Goal: Use online tool/utility

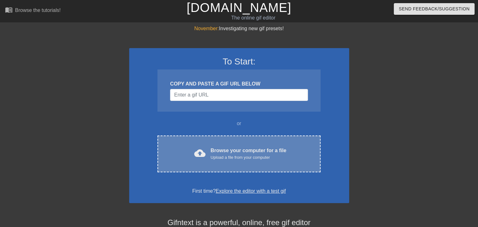
click at [241, 144] on div "cloud_upload Browse your computer for a file Upload a file from your computer C…" at bounding box center [238, 153] width 163 height 37
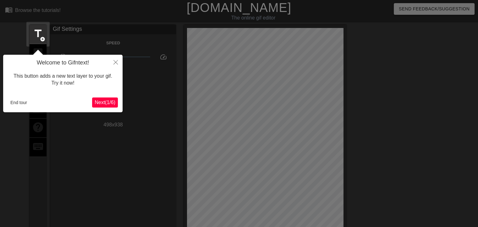
click at [107, 101] on span "Next ( 1 / 6 )" at bounding box center [105, 102] width 21 height 5
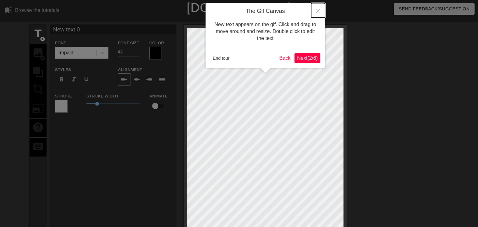
click at [319, 10] on icon "Close" at bounding box center [318, 10] width 4 height 4
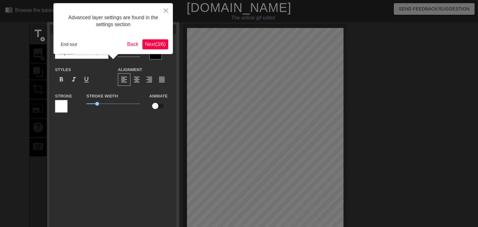
scroll to position [15, 0]
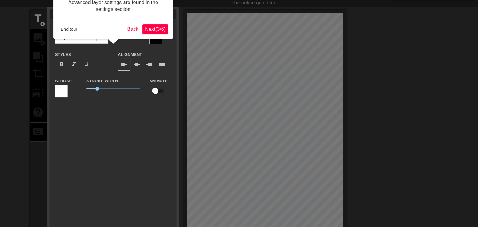
click at [120, 112] on div "New text 0 Font Impact Font Size 40 Color Styles format_bold format_italic form…" at bounding box center [113, 134] width 126 height 249
click at [130, 28] on button "Back" at bounding box center [133, 29] width 16 height 10
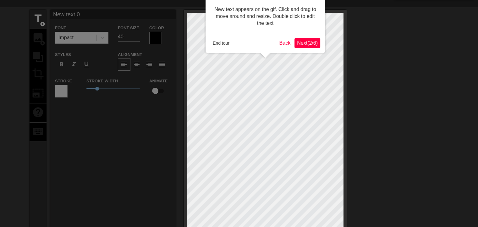
scroll to position [0, 0]
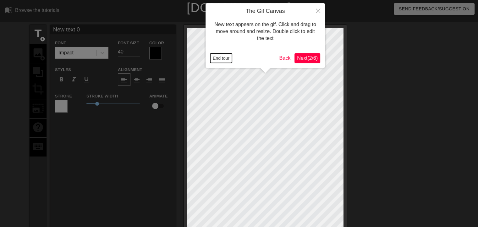
click at [221, 59] on button "End tour" at bounding box center [221, 57] width 22 height 9
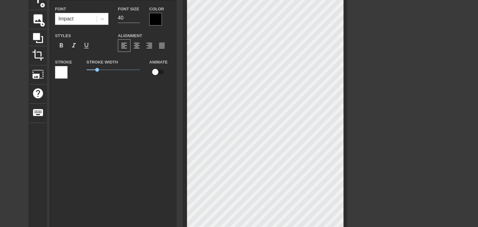
scroll to position [18, 0]
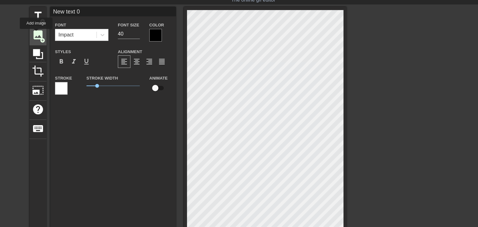
click at [37, 35] on span "image" at bounding box center [38, 35] width 12 height 12
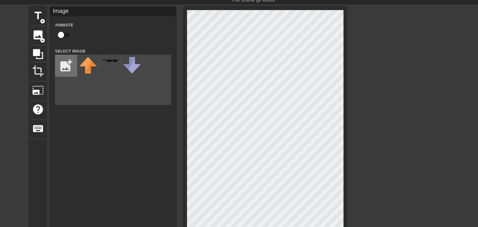
click at [68, 68] on input "file" at bounding box center [65, 65] width 21 height 21
click at [61, 68] on input "file" at bounding box center [65, 65] width 21 height 21
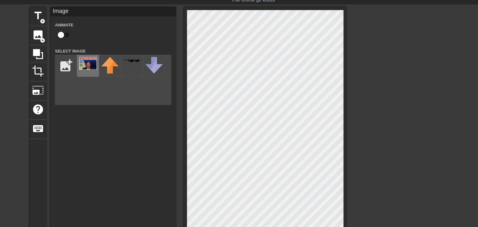
click at [88, 65] on img at bounding box center [88, 63] width 18 height 13
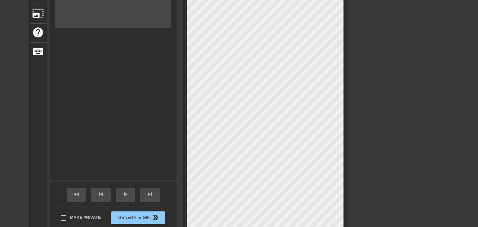
scroll to position [32, 0]
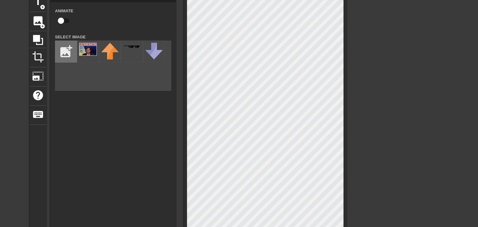
click at [65, 51] on input "file" at bounding box center [65, 51] width 21 height 21
type input "C:\fakepath\-FF0000.jpg"
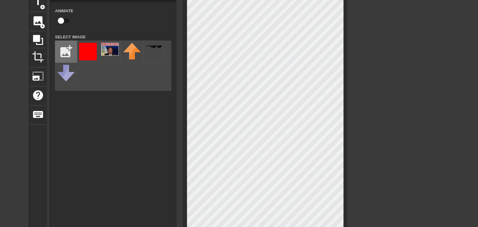
scroll to position [63, 0]
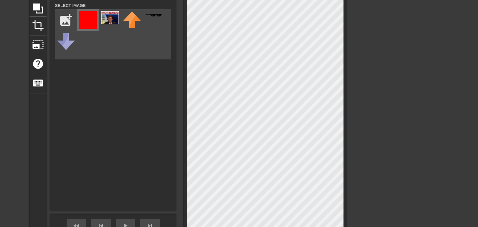
click at [85, 18] on img at bounding box center [88, 20] width 18 height 18
click at [105, 18] on img at bounding box center [110, 17] width 18 height 13
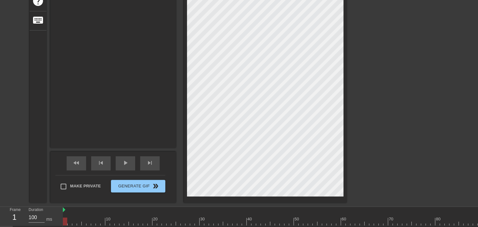
click at [368, 145] on div "title add_circle image add_circle crop photo_size_select_large help keyboard Gi…" at bounding box center [239, 50] width 478 height 304
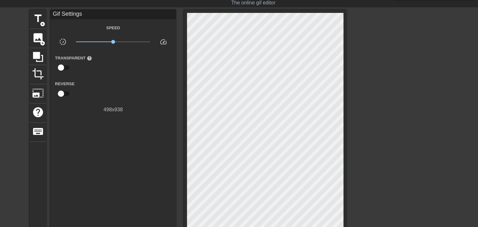
scroll to position [1, 0]
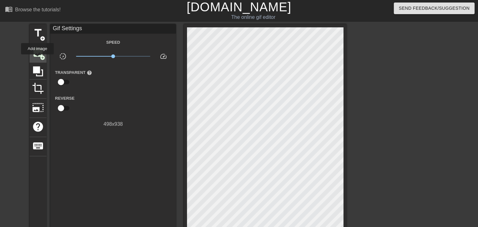
click at [37, 59] on div "image add_circle" at bounding box center [38, 52] width 17 height 19
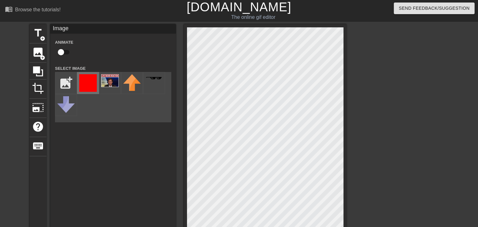
click at [87, 77] on img at bounding box center [88, 83] width 18 height 18
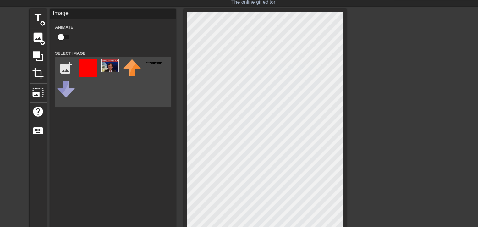
scroll to position [126, 0]
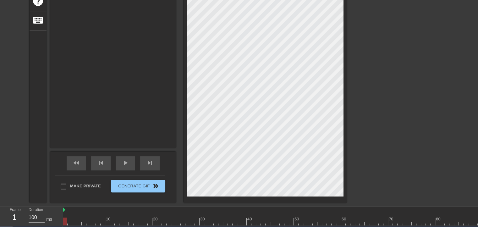
click at [228, 212] on div "menu_book Browse the tutorials! [DOMAIN_NAME] The online gif editor Send Feedba…" at bounding box center [239, 71] width 478 height 394
click at [374, 157] on div "title add_circle image add_circle crop photo_size_select_large help keyboard Im…" at bounding box center [239, 50] width 478 height 304
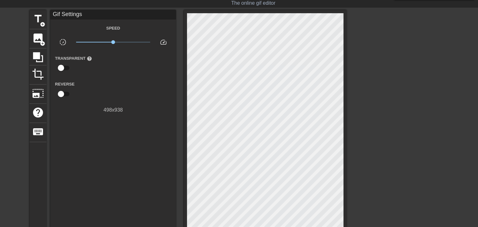
scroll to position [0, 0]
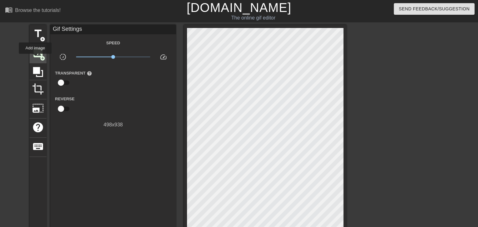
click at [35, 58] on span "image" at bounding box center [38, 53] width 12 height 12
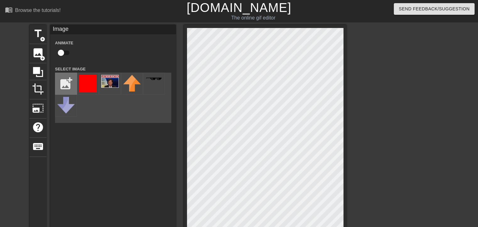
click at [69, 85] on input "file" at bounding box center [65, 83] width 21 height 21
type input "C:\fakepath\Picsart_25-07-30_[PHONE_NUMBER].png"
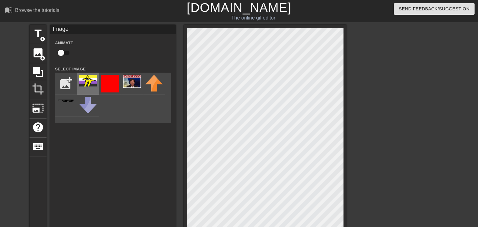
click at [89, 81] on img at bounding box center [88, 81] width 18 height 12
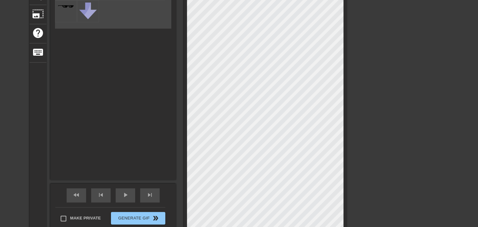
scroll to position [157, 0]
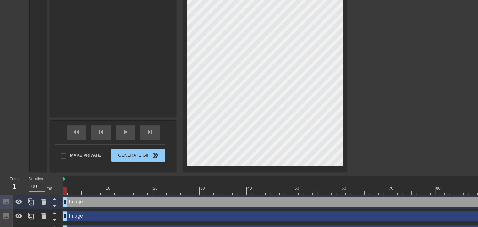
click at [386, 147] on div "title add_circle image add_circle crop photo_size_select_large help keyboard Im…" at bounding box center [239, 20] width 478 height 304
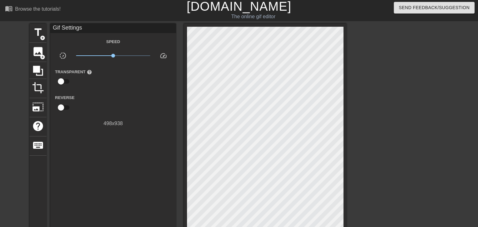
scroll to position [0, 0]
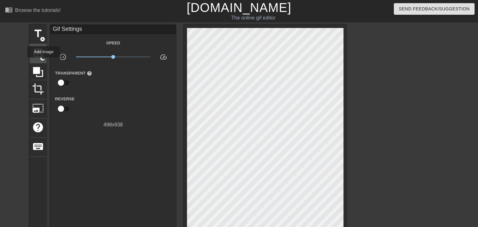
click at [41, 57] on span "add_circle" at bounding box center [42, 58] width 5 height 5
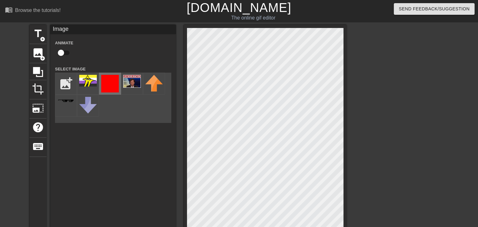
scroll to position [94, 0]
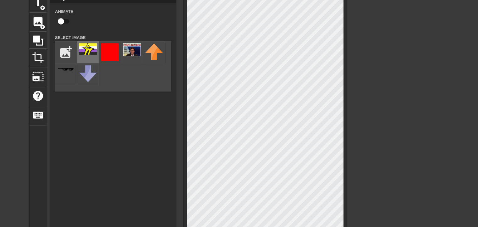
click at [88, 53] on img at bounding box center [88, 49] width 18 height 12
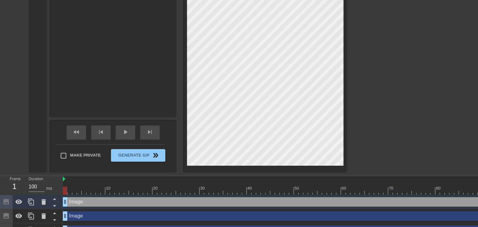
scroll to position [189, 0]
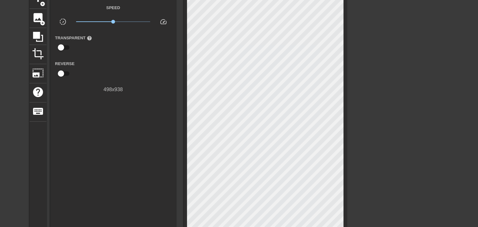
scroll to position [0, 0]
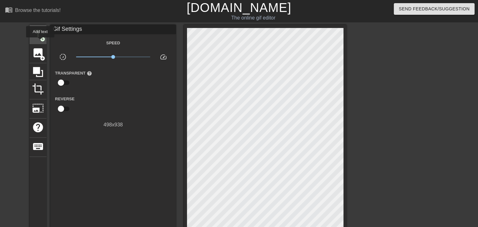
click at [40, 42] on div "title add_circle" at bounding box center [38, 34] width 17 height 19
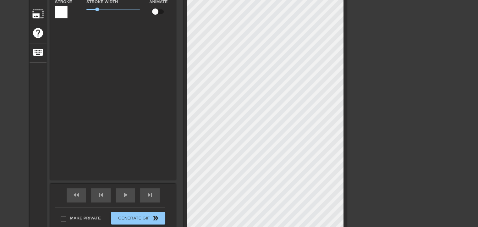
scroll to position [1, 1]
type input "text 5"
type textarea "text 5"
type input "5"
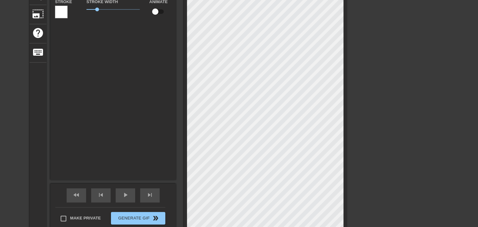
type textarea "5"
type input "?"
type textarea "?"
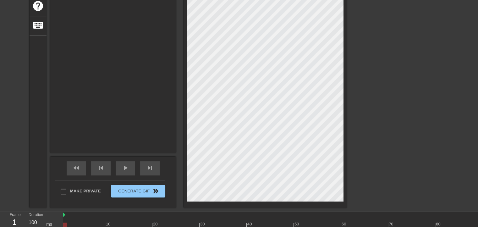
scroll to position [157, 0]
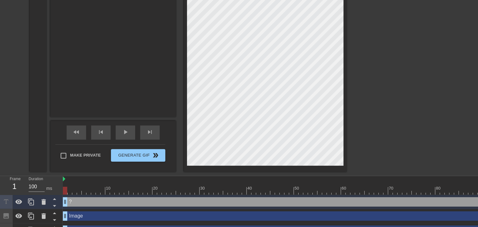
click at [363, 146] on div "title add_circle image add_circle crop photo_size_select_large help keyboard ? …" at bounding box center [239, 20] width 478 height 304
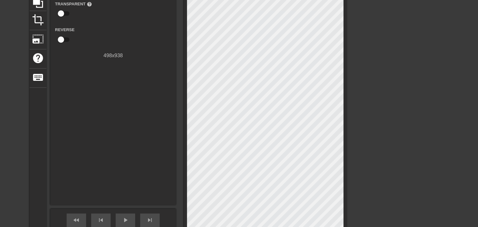
scroll to position [126, 0]
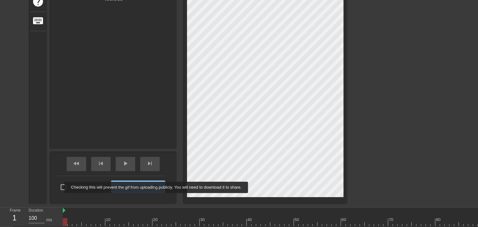
click at [60, 187] on input "Make Private" at bounding box center [63, 186] width 13 height 13
checkbox input "true"
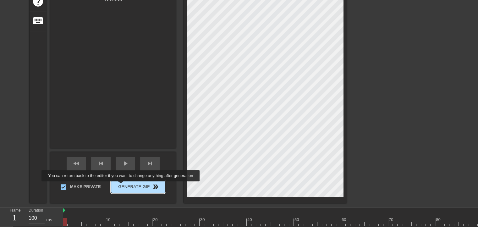
click at [121, 186] on span "Generate Gif double_arrow" at bounding box center [137, 187] width 49 height 8
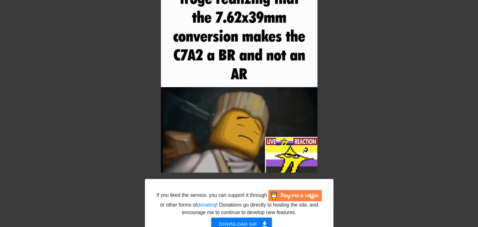
scroll to position [179, 0]
